Goal: Task Accomplishment & Management: Use online tool/utility

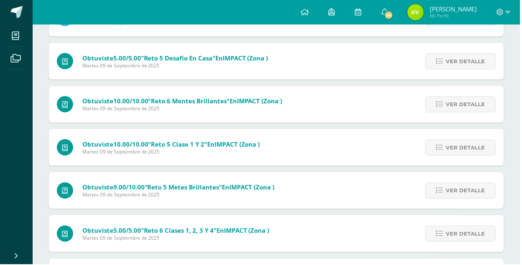
scroll to position [170, 0]
click at [447, 188] on link "Ver detalle" at bounding box center [462, 191] width 71 height 16
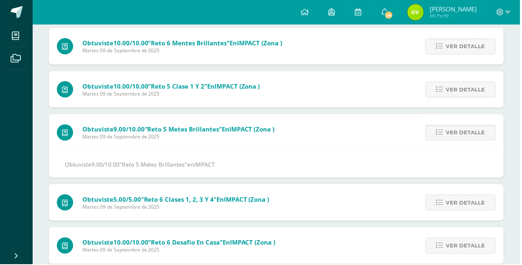
scroll to position [0, 0]
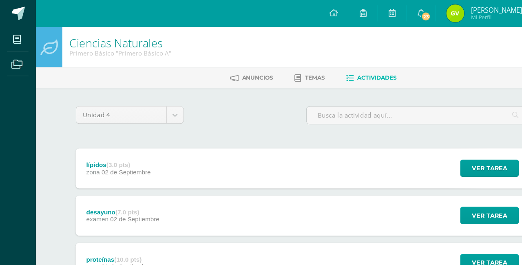
click at [473, 136] on div "Ver tarea" at bounding box center [447, 154] width 76 height 37
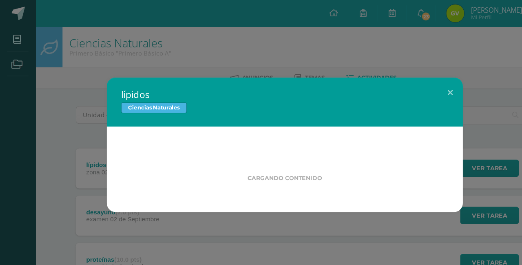
click at [472, 137] on div "lípidos Ciencias Naturales Cargando contenido" at bounding box center [260, 132] width 515 height 123
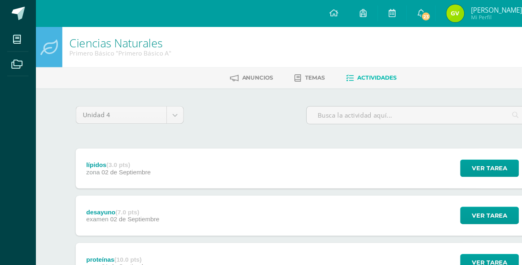
click at [472, 137] on div "Ver tarea" at bounding box center [447, 154] width 76 height 37
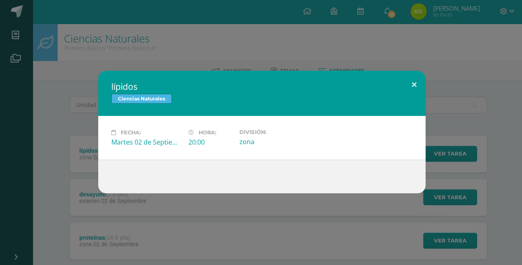
click at [420, 79] on button at bounding box center [412, 85] width 23 height 28
